Goal: Obtain resource: Download file/media

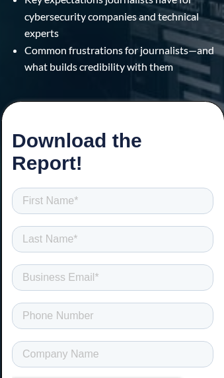
scroll to position [327, 0]
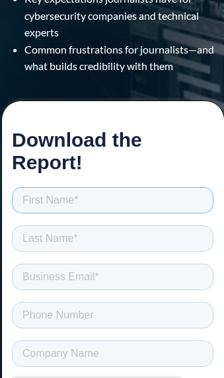
click at [141, 201] on input "text" at bounding box center [111, 199] width 201 height 26
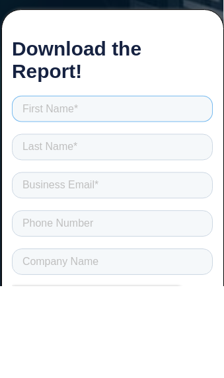
scroll to position [419, 0]
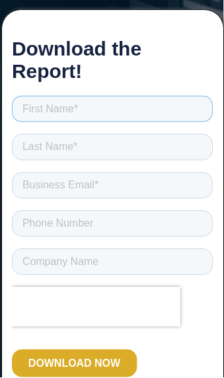
type input "[PERSON_NAME]"
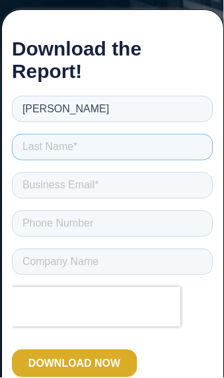
type input "Rach"
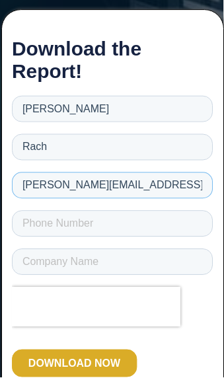
click at [155, 185] on input "[PERSON_NAME][EMAIL_ADDRESS][DOMAIN_NAME]" at bounding box center [111, 185] width 201 height 26
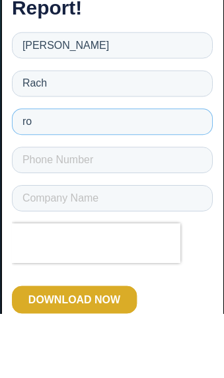
type input "r"
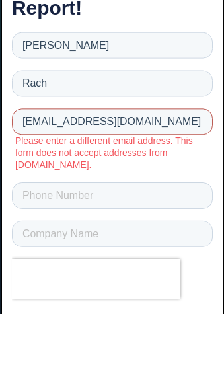
type input "[EMAIL_ADDRESS][DOMAIN_NAME]"
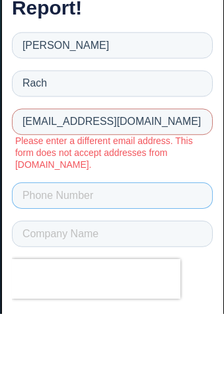
click at [144, 199] on input "tel" at bounding box center [111, 196] width 201 height 26
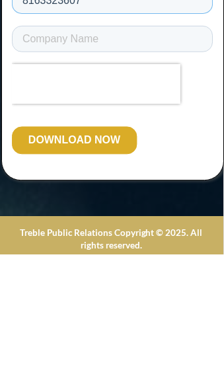
scroll to position [555, 0]
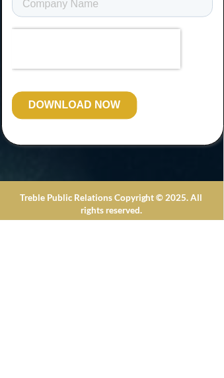
type input "8163323607"
click at [99, 108] on input "DOWNLOAD NOW" at bounding box center [73, 106] width 125 height 28
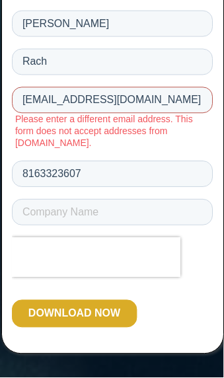
click at [147, 102] on input "[EMAIL_ADDRESS][DOMAIN_NAME]" at bounding box center [111, 100] width 201 height 26
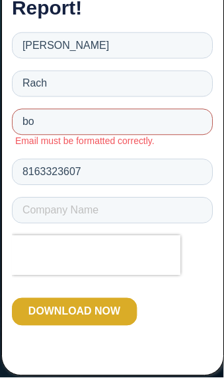
type input "b"
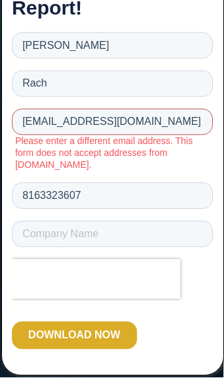
type input "[EMAIL_ADDRESS][DOMAIN_NAME]"
click at [73, 339] on input "DOWNLOAD NOW" at bounding box center [73, 336] width 125 height 28
click at [86, 328] on input "DOWNLOAD NOW" at bounding box center [73, 336] width 125 height 28
click at [104, 336] on input "DOWNLOAD NOW" at bounding box center [73, 336] width 125 height 28
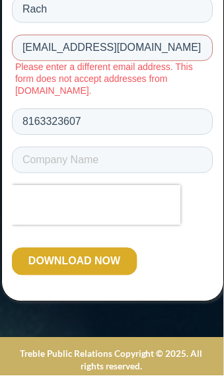
scroll to position [554, 0]
